Goal: Task Accomplishment & Management: Use online tool/utility

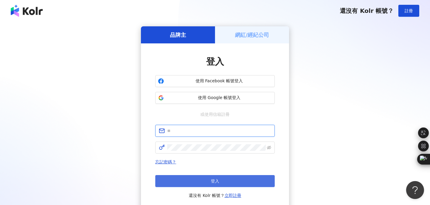
type input "**********"
click at [195, 180] on button "登入" at bounding box center [214, 181] width 119 height 12
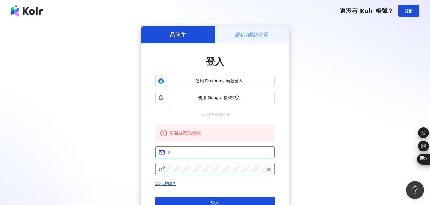
type input "**********"
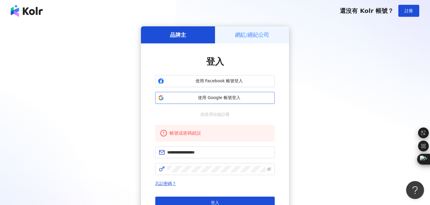
click at [208, 97] on span "使用 Google 帳號登入" at bounding box center [219, 98] width 106 height 6
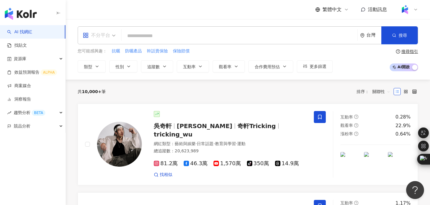
click at [116, 38] on div "不分平台" at bounding box center [98, 35] width 39 height 17
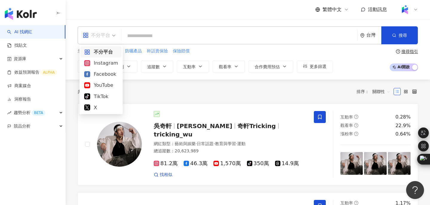
click at [125, 17] on div "繁體中文 活動訊息" at bounding box center [248, 9] width 340 height 19
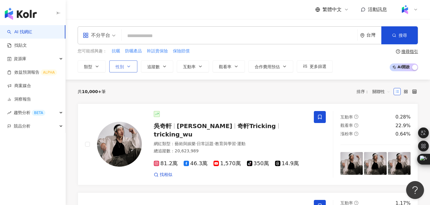
click at [126, 70] on button "性別" at bounding box center [123, 66] width 28 height 12
click at [100, 65] on button "類型" at bounding box center [92, 66] width 28 height 12
click at [100, 65] on button "類型 搜尋或選擇您想要的類型： 搜尋 藝術與娛樂 美妝時尚 氣候和環境 日常話題 教育與學習 家庭 財經 美食 命理占卜 遊戲 法政社會 生活風格 影視娛樂 …" at bounding box center [92, 66] width 28 height 12
click at [100, 65] on button "類型" at bounding box center [92, 66] width 28 height 12
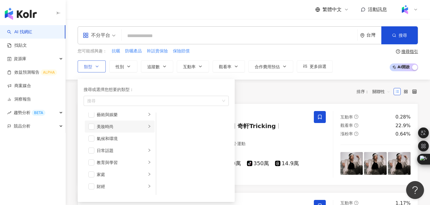
scroll to position [6, 0]
click at [107, 128] on div "美妝時尚" at bounding box center [122, 125] width 50 height 7
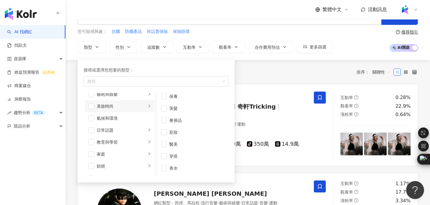
scroll to position [19, 0]
